Goal: Information Seeking & Learning: Learn about a topic

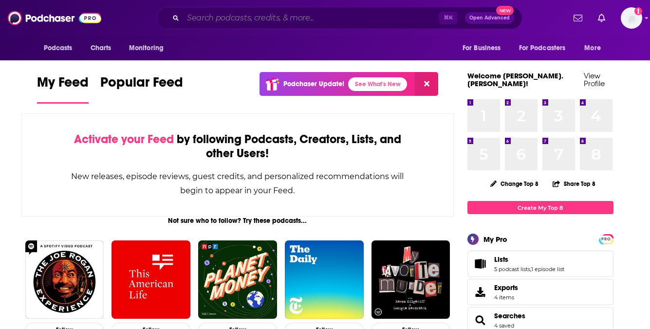
click at [231, 16] on input "Search podcasts, credits, & more..." at bounding box center [311, 18] width 256 height 16
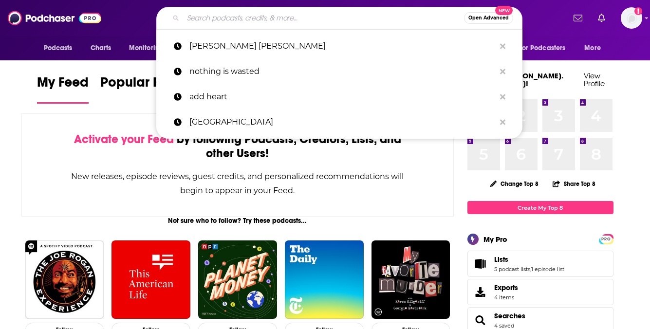
paste input "[MEDICAL_DATA] Matters"
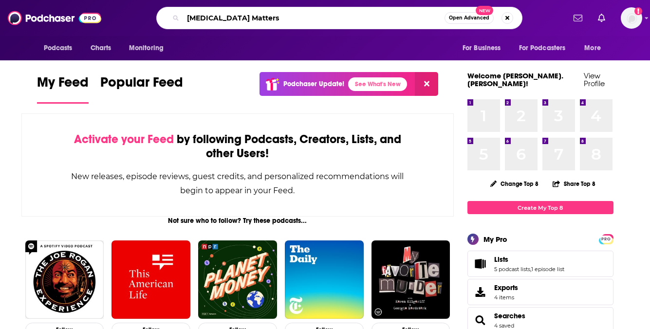
type input "[MEDICAL_DATA] Matters"
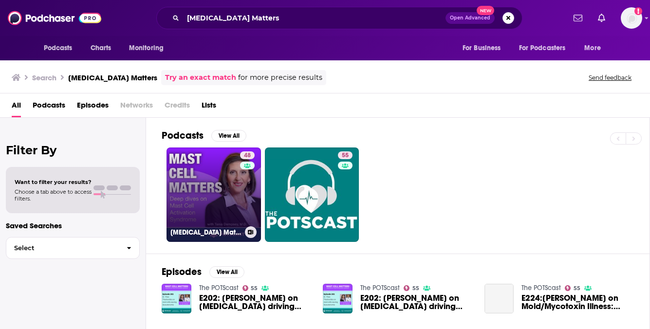
click at [229, 169] on link "48 [MEDICAL_DATA] Matters: Deep dives on MCAS with [PERSON_NAME], MD - Presente…" at bounding box center [214, 195] width 94 height 94
